Goal: Answer question/provide support

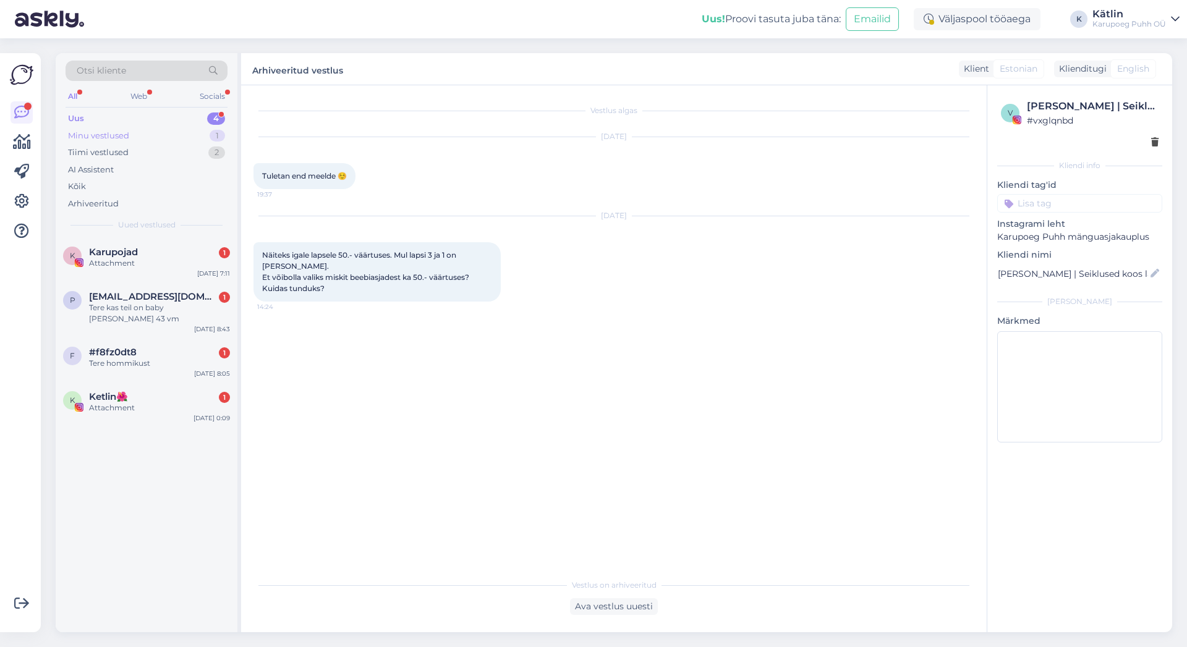
click at [96, 133] on div "Minu vestlused" at bounding box center [98, 136] width 61 height 12
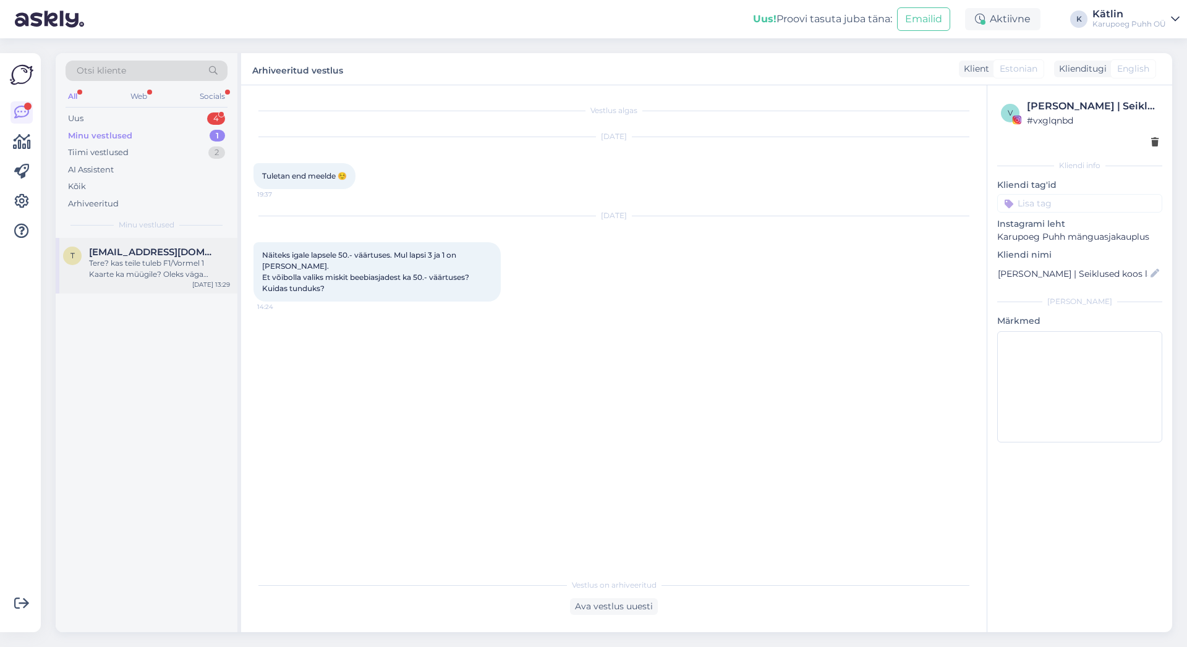
click at [119, 262] on div "Tere? kas teile tuleb F1/Vormel 1 Kaarte ka müügile? Oleks väga huvitatud ja ma…" at bounding box center [159, 269] width 141 height 22
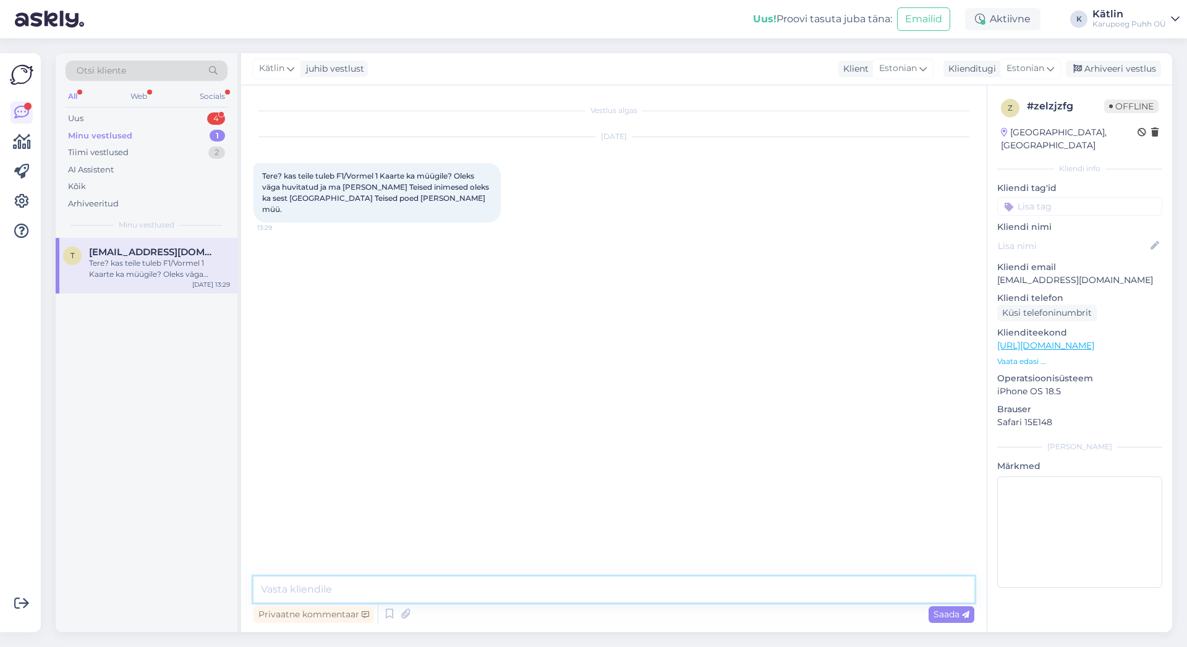
click at [455, 596] on textarea at bounding box center [613, 590] width 721 height 26
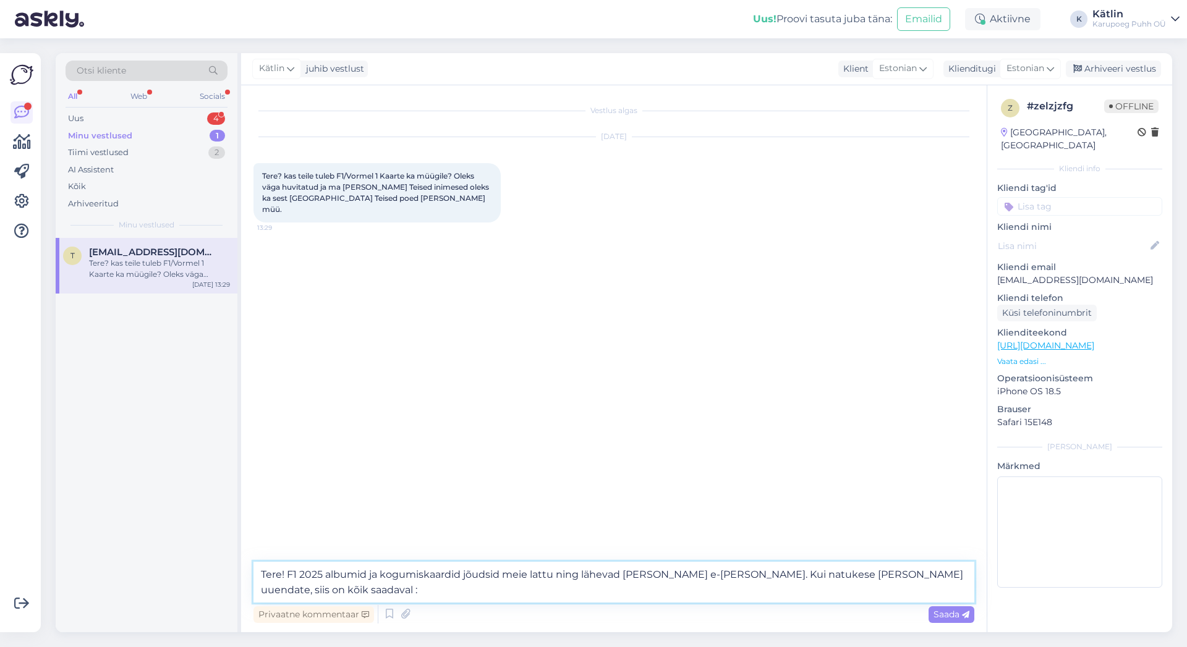
type textarea "Tere! F1 2025 albumid ja kogumiskaardid jõudsid meie lattu ning lähevad [PERSON…"
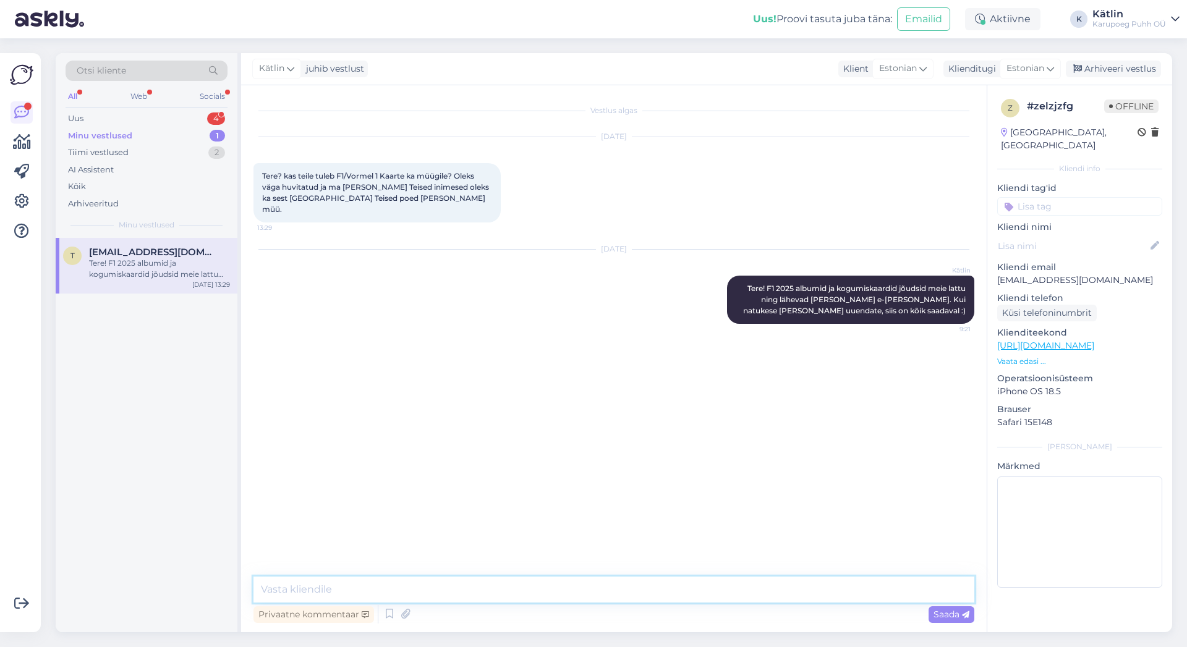
paste textarea "[URL][DOMAIN_NAME]"
type textarea "[URL][DOMAIN_NAME]"
click at [80, 119] on div "Uus" at bounding box center [75, 118] width 15 height 12
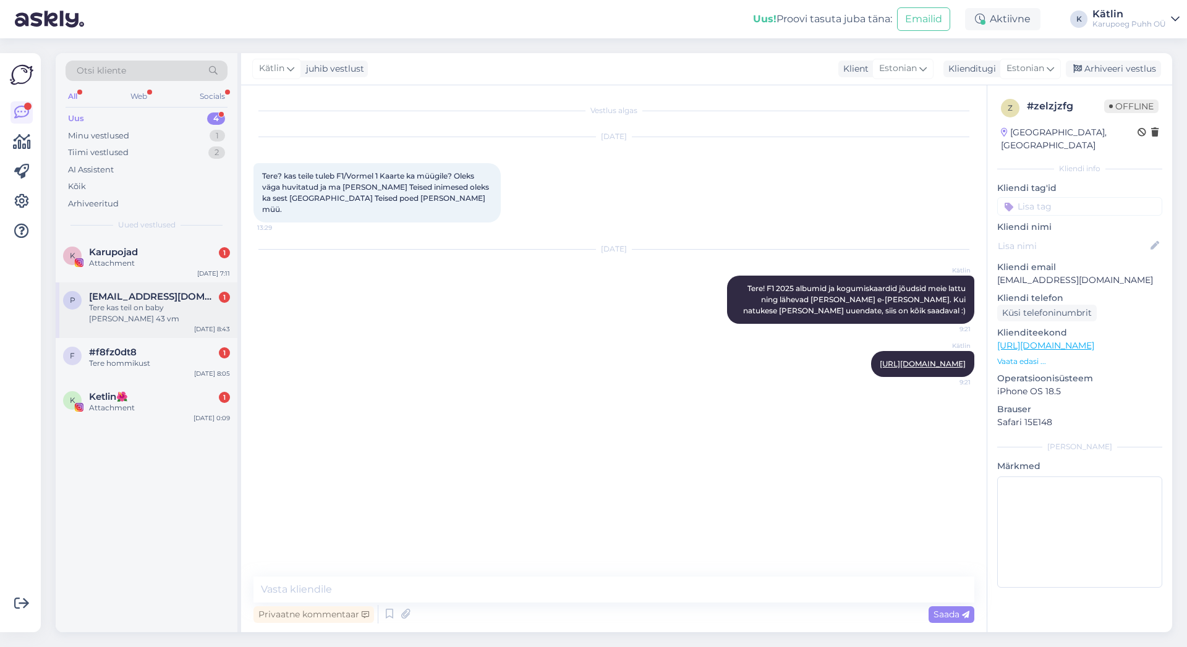
click at [126, 305] on div "Tere kas teil on baby [PERSON_NAME] 43 vm" at bounding box center [159, 313] width 141 height 22
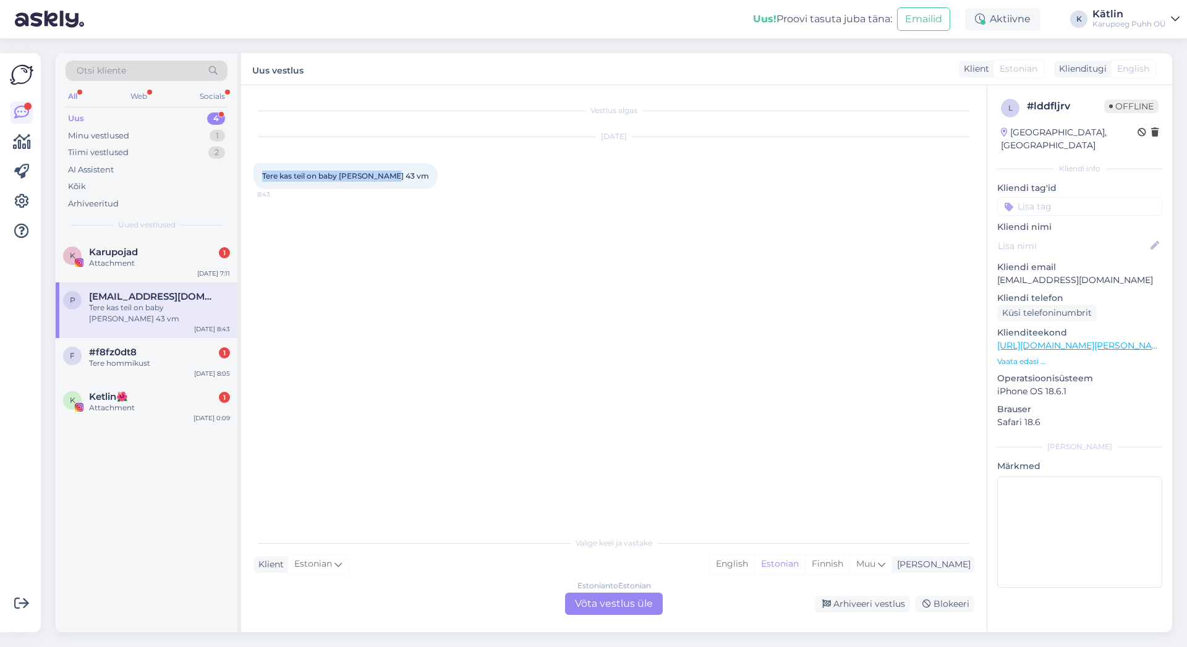
drag, startPoint x: 414, startPoint y: 265, endPoint x: 470, endPoint y: 341, distance: 94.6
click at [440, 296] on div "Vestlus algas [DATE] Tere kas teil on baby annabel 43 vm 8:43" at bounding box center [619, 308] width 732 height 421
click at [616, 604] on div "Estonian to Estonian Võta vestlus üle" at bounding box center [614, 604] width 98 height 22
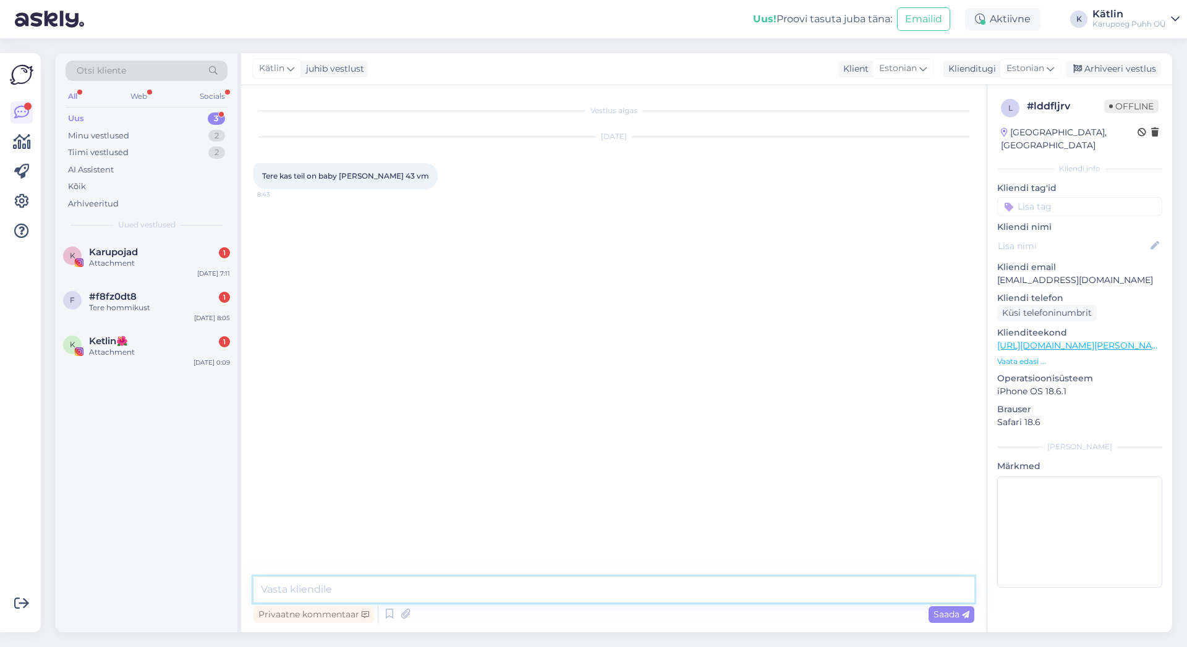
click at [598, 583] on textarea at bounding box center [613, 590] width 721 height 26
paste textarea "[URL][DOMAIN_NAME]"
type textarea "Tere! [PERSON_NAME] nukkudest on meil saadaval ainult väike Sweetie [URL][DOMAI…"
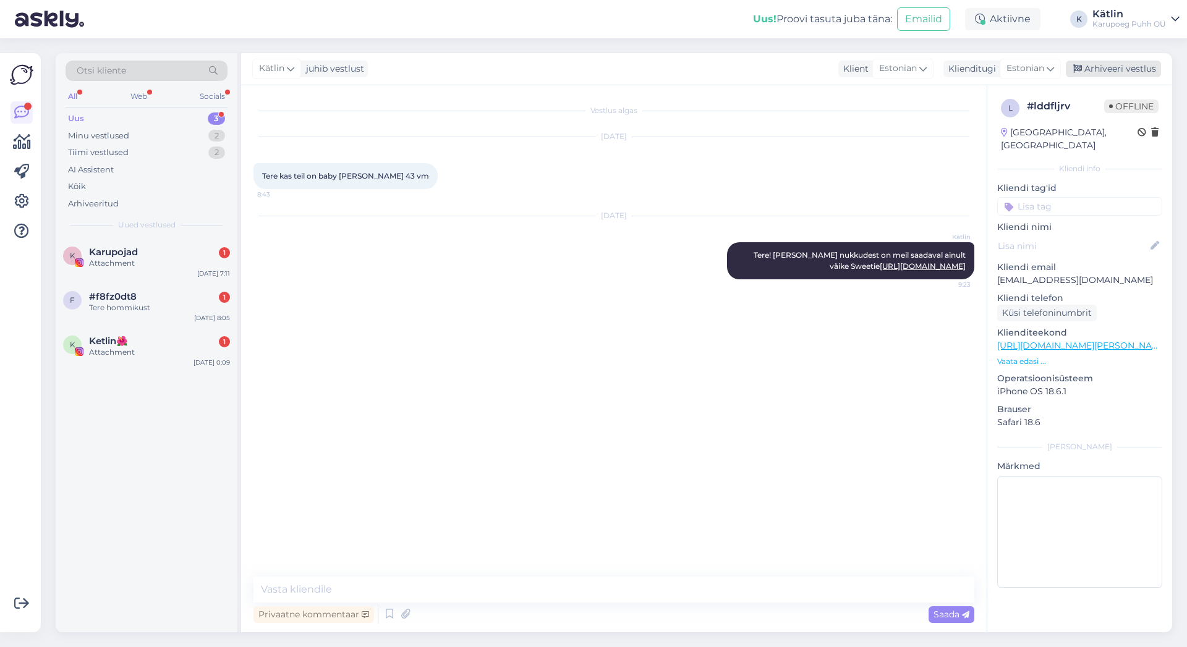
click at [1100, 73] on div "Arhiveeri vestlus" at bounding box center [1112, 69] width 95 height 17
click at [123, 295] on span "#f8fz0dt8" at bounding box center [113, 296] width 48 height 11
